Goal: Task Accomplishment & Management: Complete application form

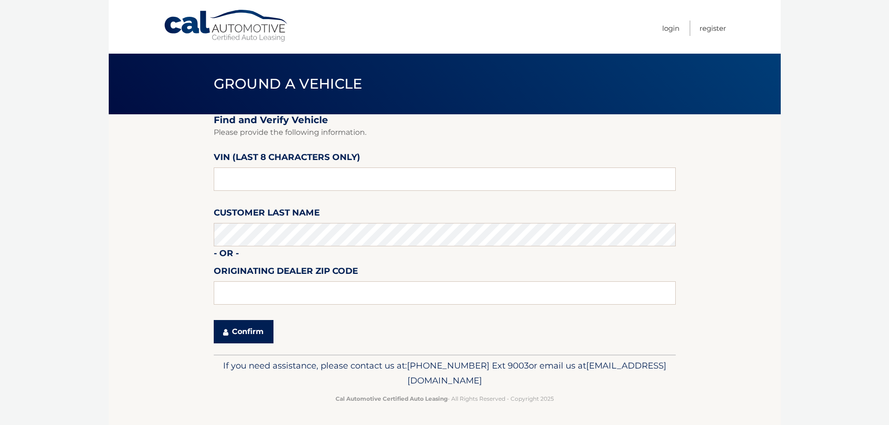
click at [230, 320] on button "Confirm" at bounding box center [244, 331] width 60 height 23
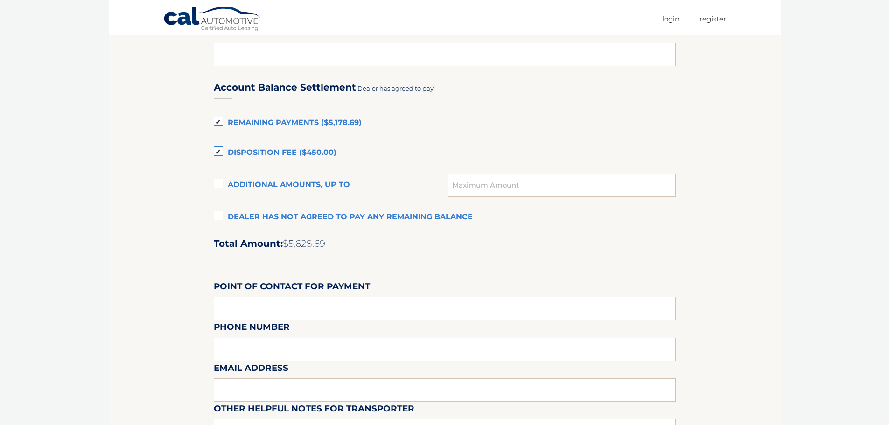
scroll to position [607, 0]
click at [294, 149] on label "Disposition Fee ($450.00)" at bounding box center [445, 153] width 462 height 19
click at [0, 0] on input "Disposition Fee ($450.00)" at bounding box center [0, 0] width 0 height 0
click at [301, 114] on label "Remaining Payments ($5,178.69)" at bounding box center [445, 123] width 462 height 19
click at [0, 0] on input "Remaining Payments ($5,178.69)" at bounding box center [0, 0] width 0 height 0
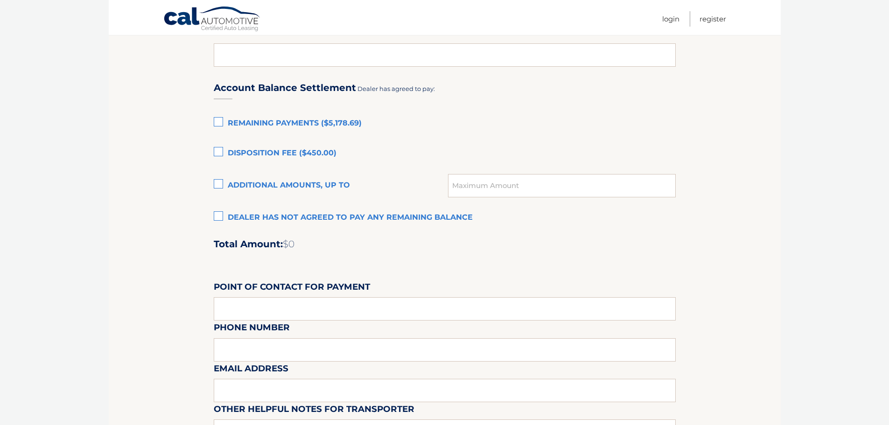
click at [220, 151] on label "Disposition Fee ($450.00)" at bounding box center [445, 153] width 462 height 19
click at [0, 0] on input "Disposition Fee ($450.00)" at bounding box center [0, 0] width 0 height 0
click at [228, 122] on label "Remaining Payments ($5,178.69)" at bounding box center [445, 123] width 462 height 19
click at [0, 0] on input "Remaining Payments ($5,178.69)" at bounding box center [0, 0] width 0 height 0
click at [263, 157] on label "Disposition Fee ($450.00)" at bounding box center [445, 153] width 462 height 19
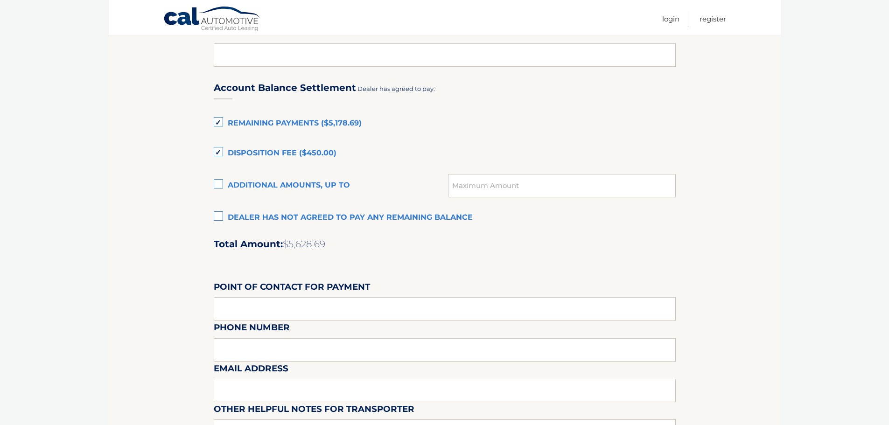
click at [0, 0] on input "Disposition Fee ($450.00)" at bounding box center [0, 0] width 0 height 0
click at [262, 117] on label "Remaining Payments ($5,178.69)" at bounding box center [445, 123] width 462 height 19
click at [0, 0] on input "Remaining Payments ($5,178.69)" at bounding box center [0, 0] width 0 height 0
click at [254, 154] on label "Disposition Fee ($450.00)" at bounding box center [445, 153] width 462 height 19
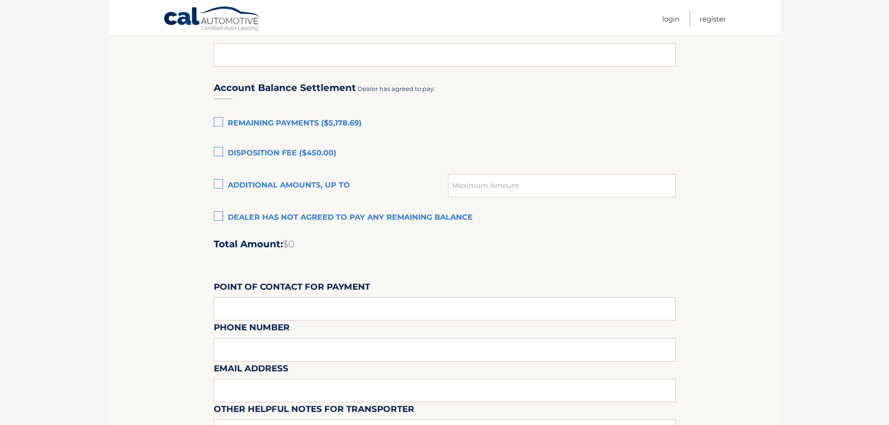
click at [0, 0] on input "Disposition Fee ($450.00)" at bounding box center [0, 0] width 0 height 0
click at [256, 116] on label "Remaining Payments ($5,178.69)" at bounding box center [445, 123] width 462 height 19
click at [0, 0] on input "Remaining Payments ($5,178.69)" at bounding box center [0, 0] width 0 height 0
click at [293, 126] on label "Remaining Payments ($5,178.69)" at bounding box center [445, 123] width 462 height 19
click at [0, 0] on input "Remaining Payments ($5,178.69)" at bounding box center [0, 0] width 0 height 0
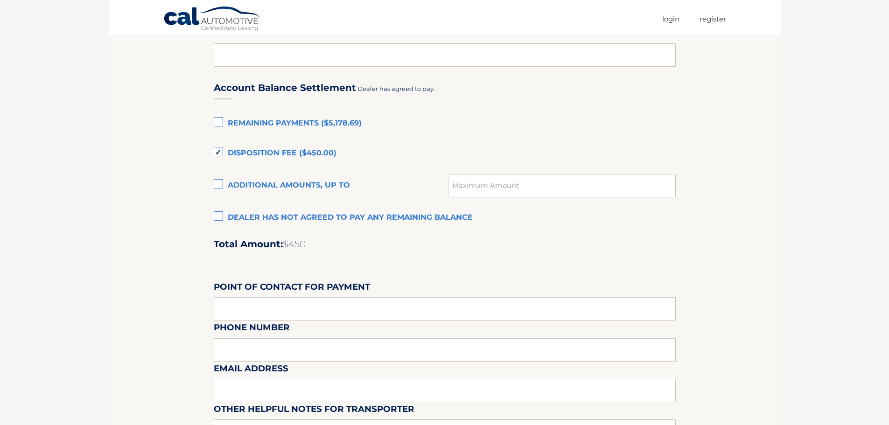
click at [295, 142] on div "Account Balance Settlement Dealer has agreed to pay: Remaining Payments ($5,178…" at bounding box center [445, 277] width 462 height 414
click at [297, 145] on div "Account Balance Settlement Dealer has agreed to pay: Remaining Payments ($5,178…" at bounding box center [445, 277] width 462 height 414
click at [299, 147] on label "Disposition Fee ($450.00)" at bounding box center [445, 153] width 462 height 19
click at [0, 0] on input "Disposition Fee ($450.00)" at bounding box center [0, 0] width 0 height 0
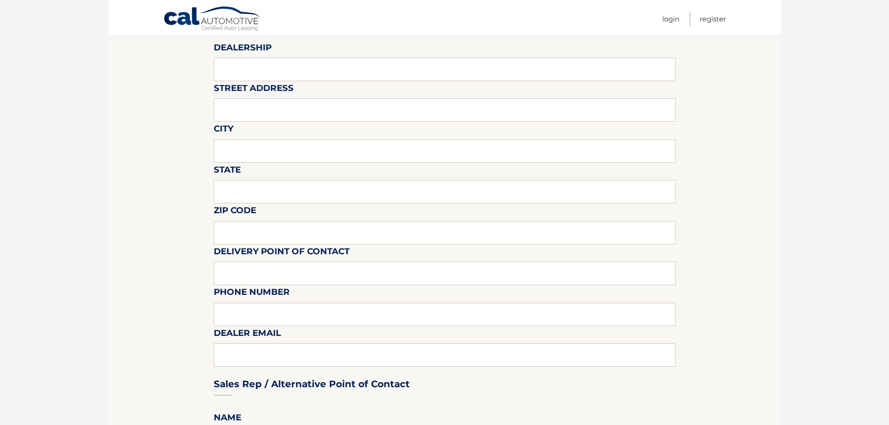
scroll to position [0, 0]
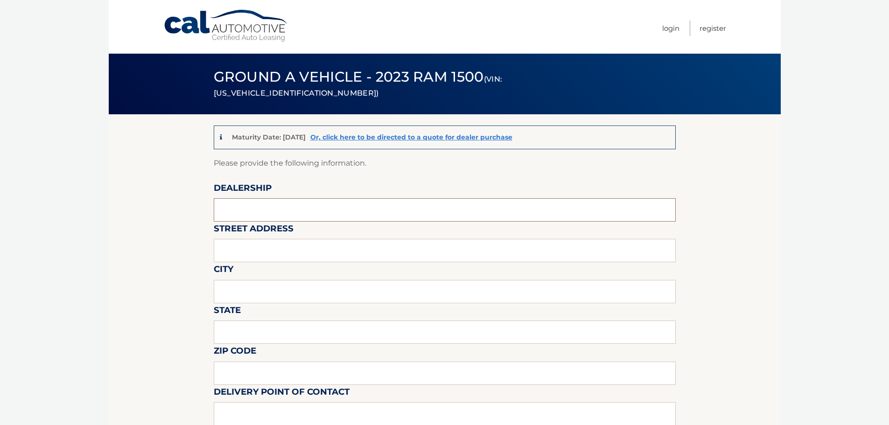
click at [287, 214] on input "text" at bounding box center [445, 209] width 462 height 23
type input "[PERSON_NAME] of Edinboro, INC"
type input "[STREET_ADDRESS]"
type input "[GEOGRAPHIC_DATA]"
type input "p"
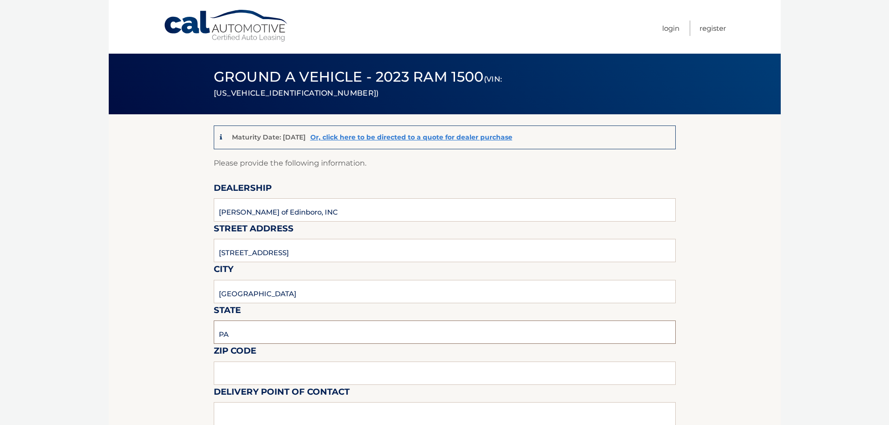
type input "PA"
type input "16412"
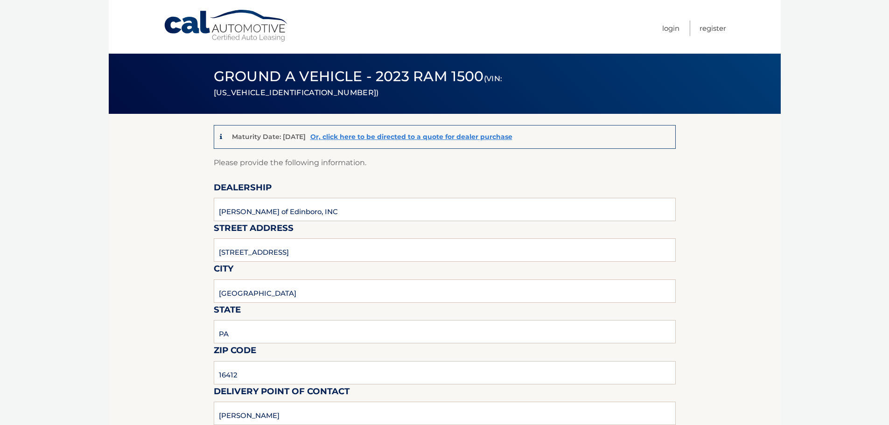
scroll to position [242, 0]
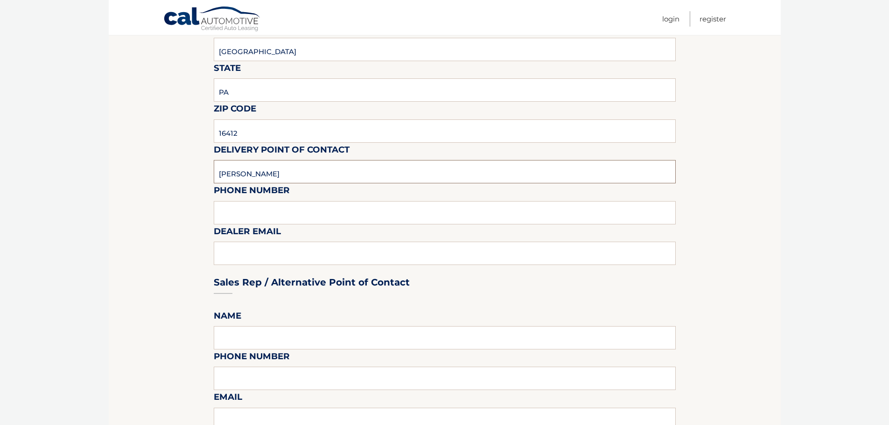
click at [360, 165] on input "[PERSON_NAME]" at bounding box center [445, 171] width 462 height 23
type input "[PERSON_NAME]"
type input "8147343300"
type input "[EMAIL_ADDRESS][DOMAIN_NAME]"
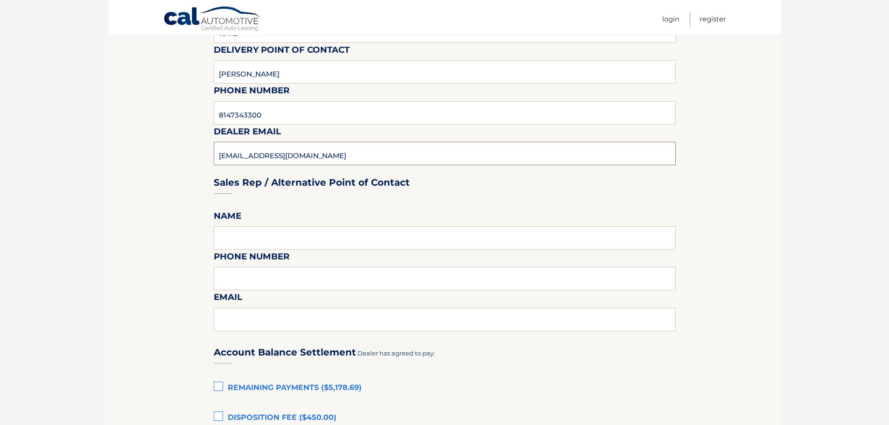
scroll to position [476, 0]
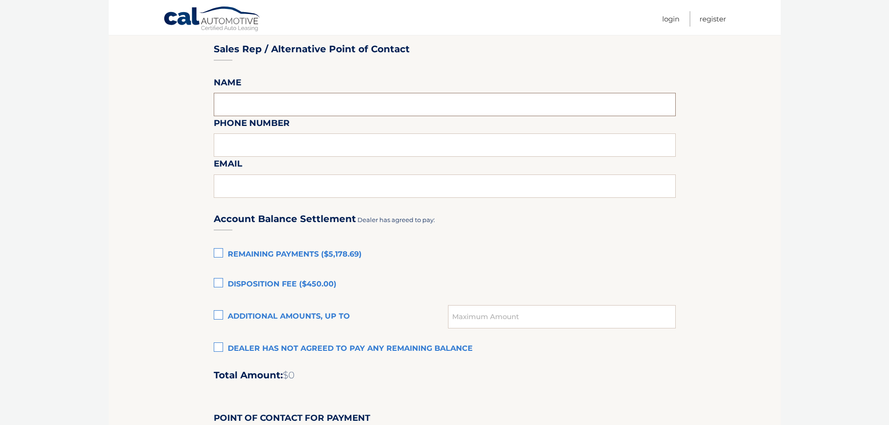
click at [304, 105] on input "text" at bounding box center [445, 104] width 462 height 23
click at [314, 98] on input "text" at bounding box center [445, 104] width 462 height 23
type input "t"
type input "[PERSON_NAME]"
type input "8"
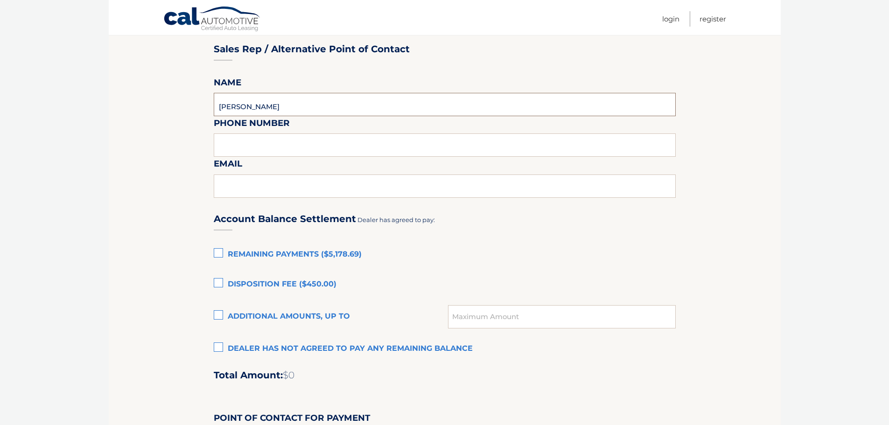
type input "[PERSON_NAME]"
type input "[PHONE_NUMBER]"
type input "[EMAIL_ADDRESS][DOMAIN_NAME]"
click at [366, 346] on label "Dealer has not agreed to pay any remaining balance" at bounding box center [445, 349] width 462 height 19
click at [0, 0] on input "Dealer has not agreed to pay any remaining balance" at bounding box center [0, 0] width 0 height 0
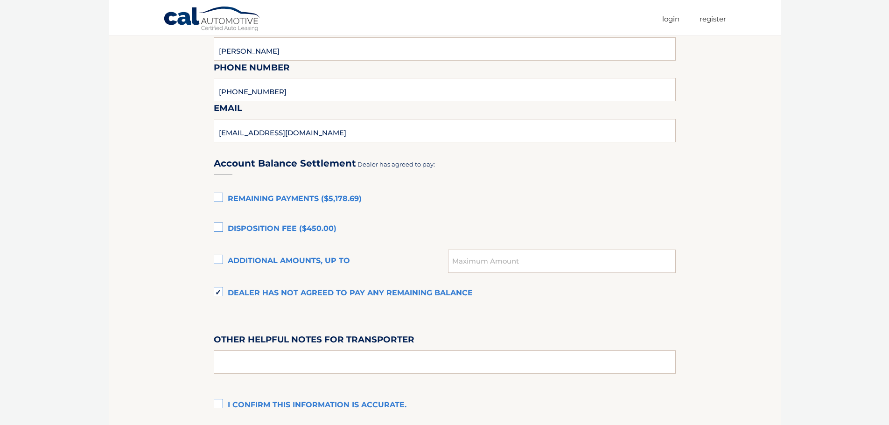
scroll to position [616, 0]
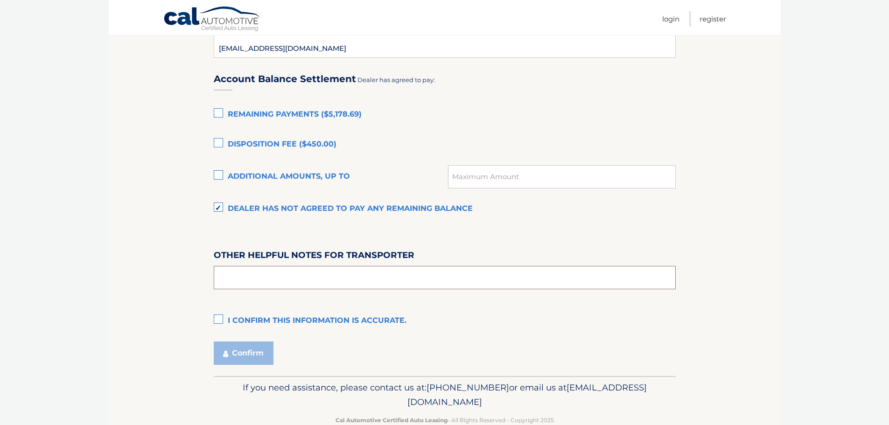
click at [323, 281] on input "text" at bounding box center [445, 277] width 462 height 23
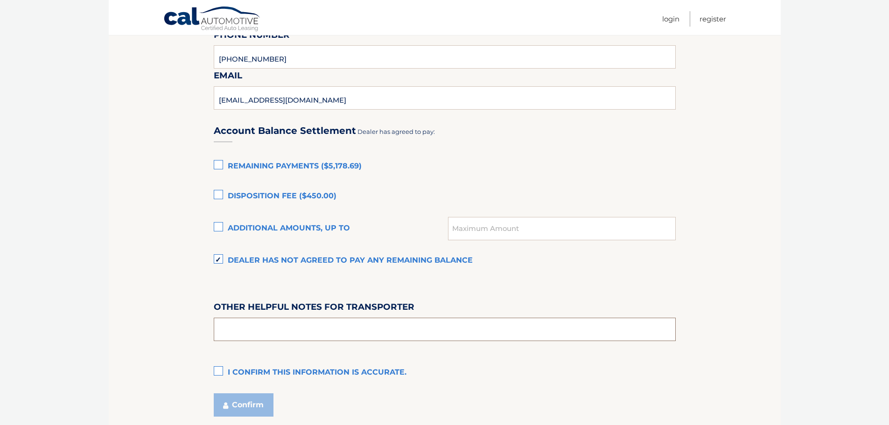
scroll to position [638, 0]
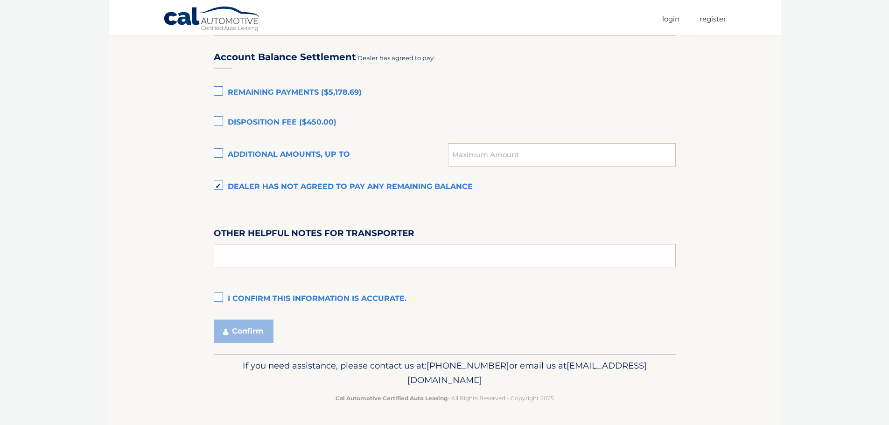
click at [322, 267] on div "Account Balance Settlement Dealer has agreed to pay: Remaining Payments ($5,178…" at bounding box center [445, 174] width 462 height 269
click at [331, 262] on input "text" at bounding box center [445, 255] width 462 height 23
type input "Vehcile has 28,126 miles at time of turn in"
click at [255, 307] on label "I confirm this information is accurate." at bounding box center [445, 299] width 462 height 19
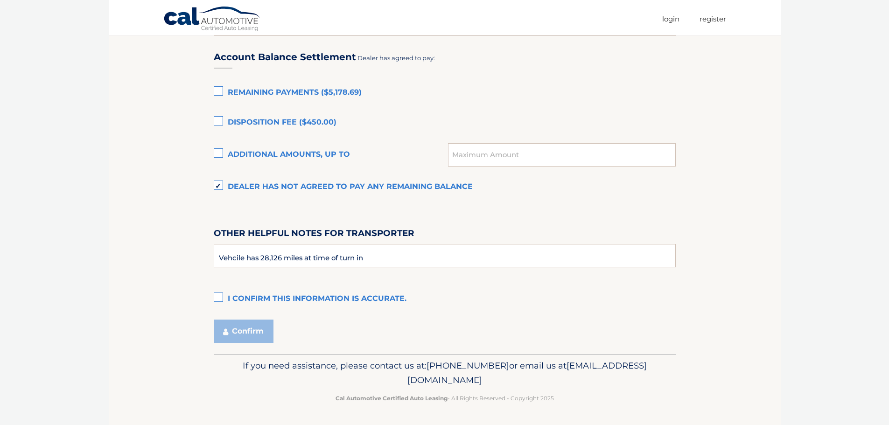
click at [0, 0] on input "I confirm this information is accurate." at bounding box center [0, 0] width 0 height 0
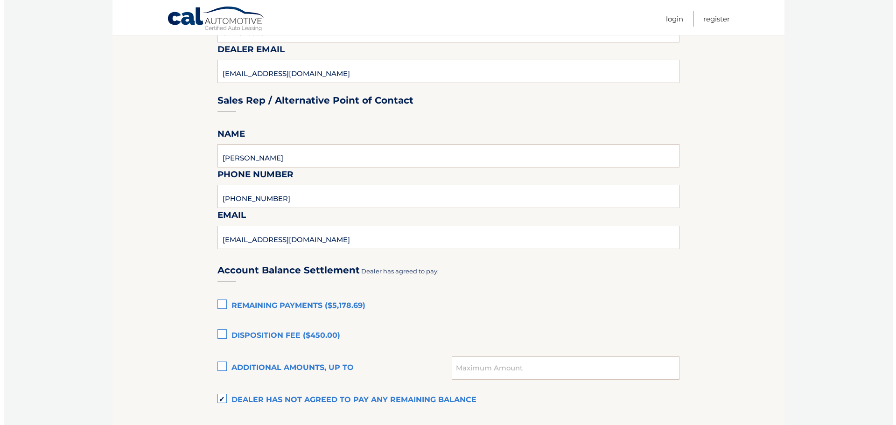
scroll to position [560, 0]
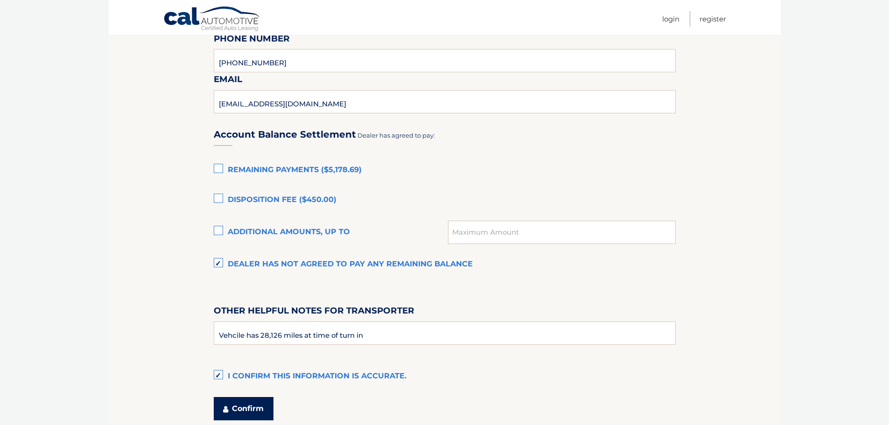
click at [260, 399] on button "Confirm" at bounding box center [244, 408] width 60 height 23
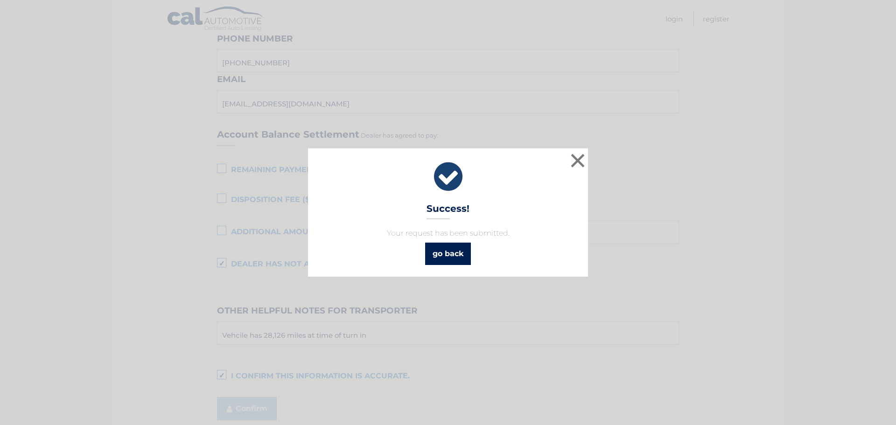
click at [460, 249] on link "go back" at bounding box center [448, 254] width 46 height 22
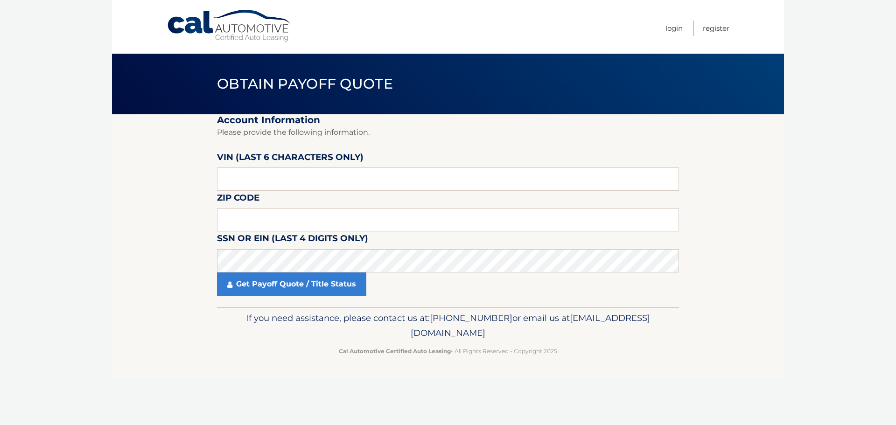
click at [259, 13] on link "Cal Automotive" at bounding box center [230, 25] width 126 height 33
